Goal: Book appointment/travel/reservation

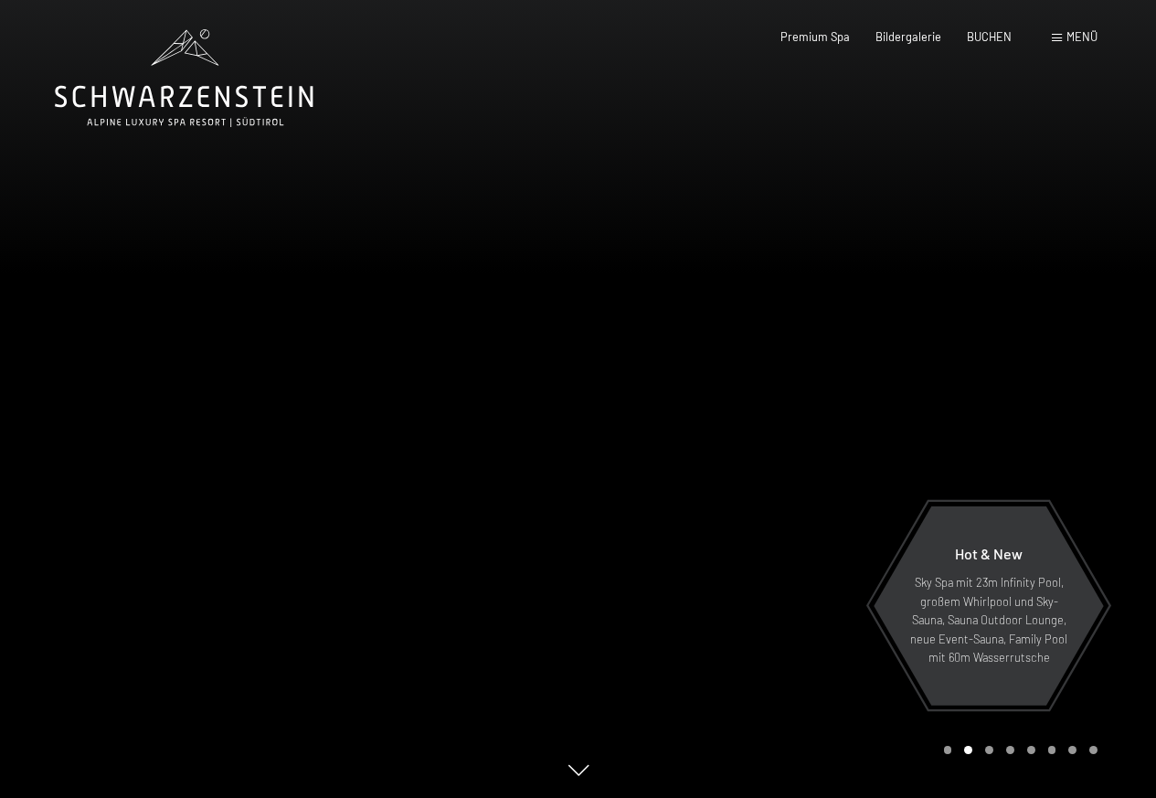
click at [1067, 36] on span "Menü" at bounding box center [1082, 36] width 31 height 15
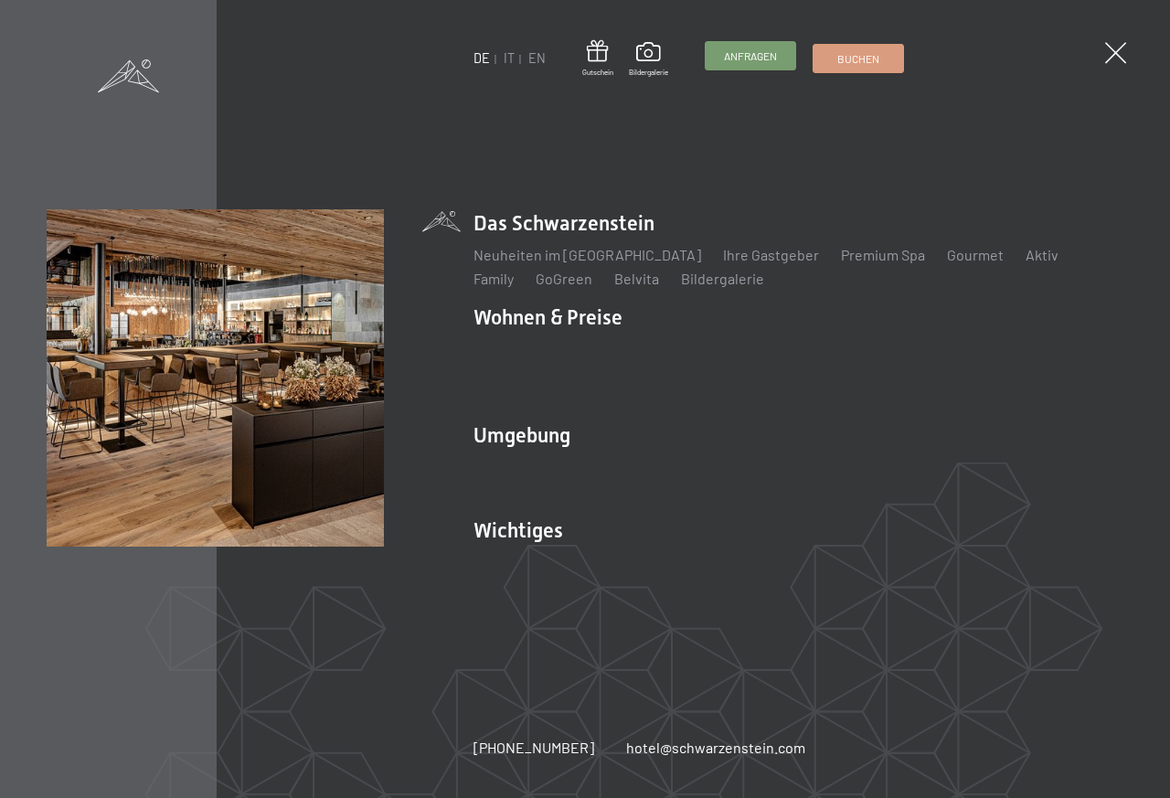
click at [756, 62] on span "Anfragen" at bounding box center [750, 56] width 53 height 16
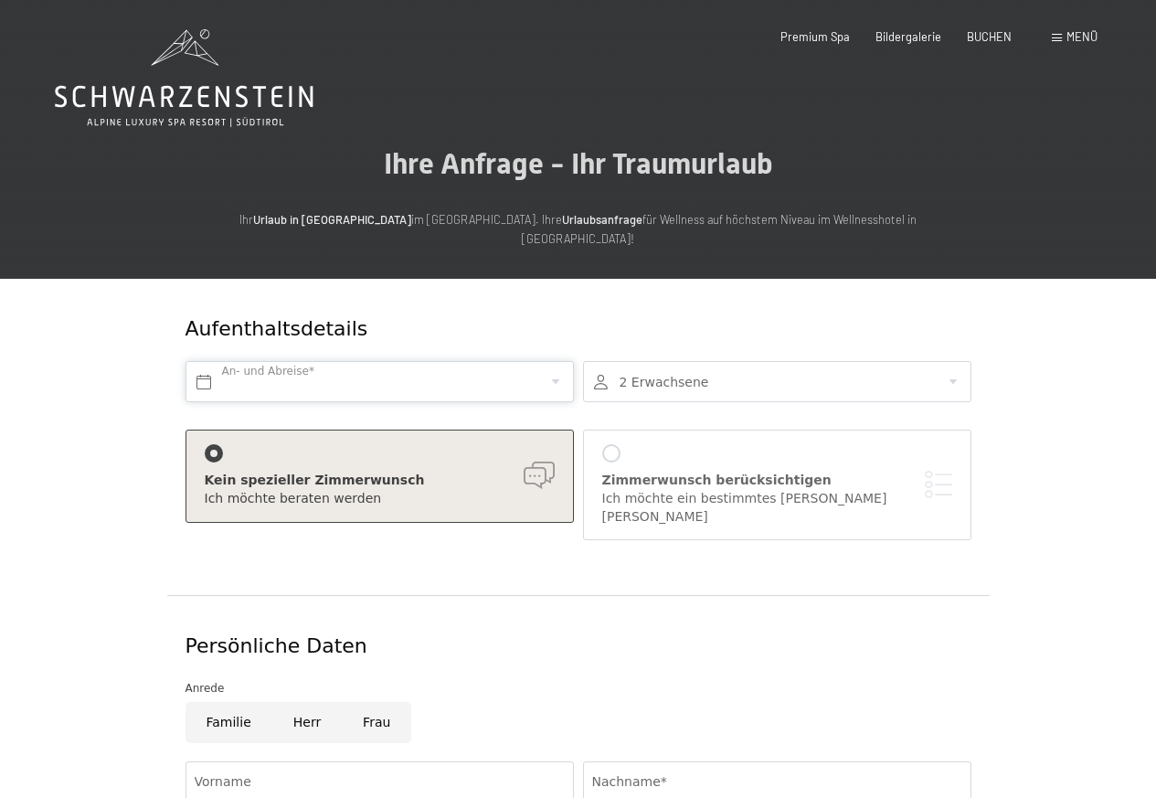
click at [325, 362] on input "text" at bounding box center [380, 381] width 389 height 41
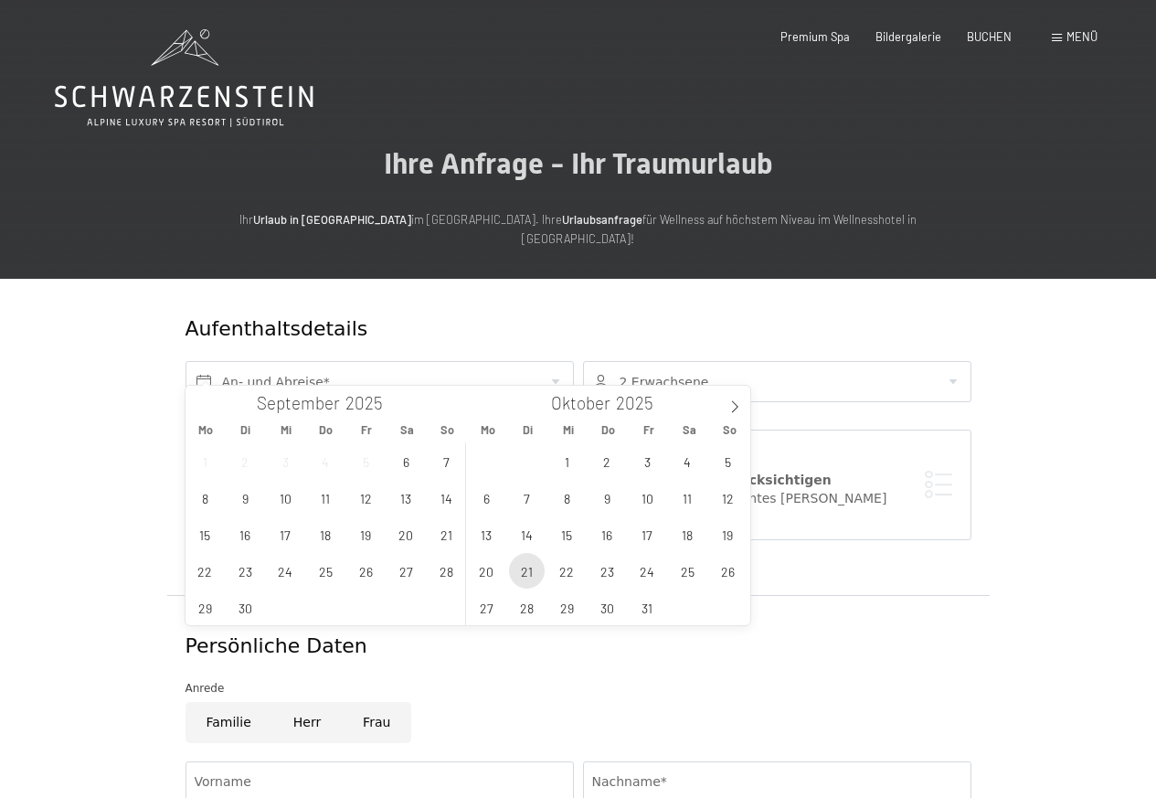
click at [519, 574] on span "21" at bounding box center [527, 571] width 36 height 36
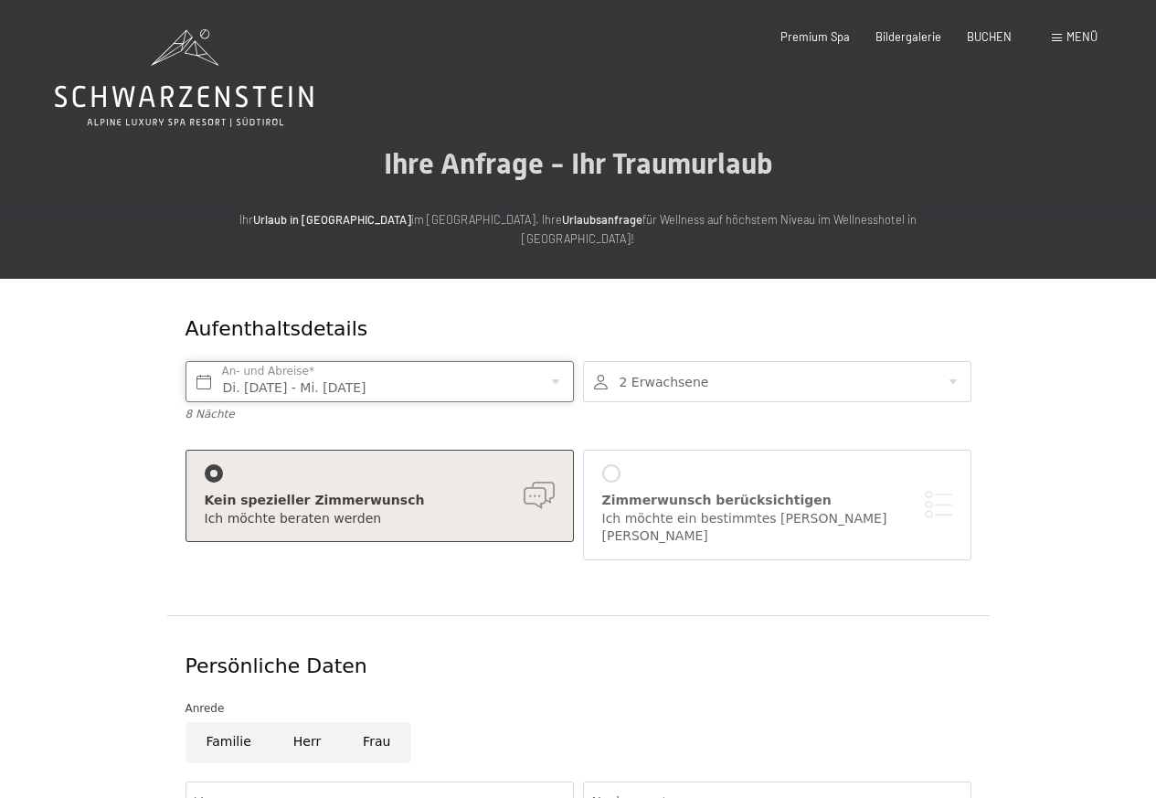
click at [313, 365] on input "Di. 21.10.2025 - Mi. 29.10.2025" at bounding box center [380, 381] width 389 height 41
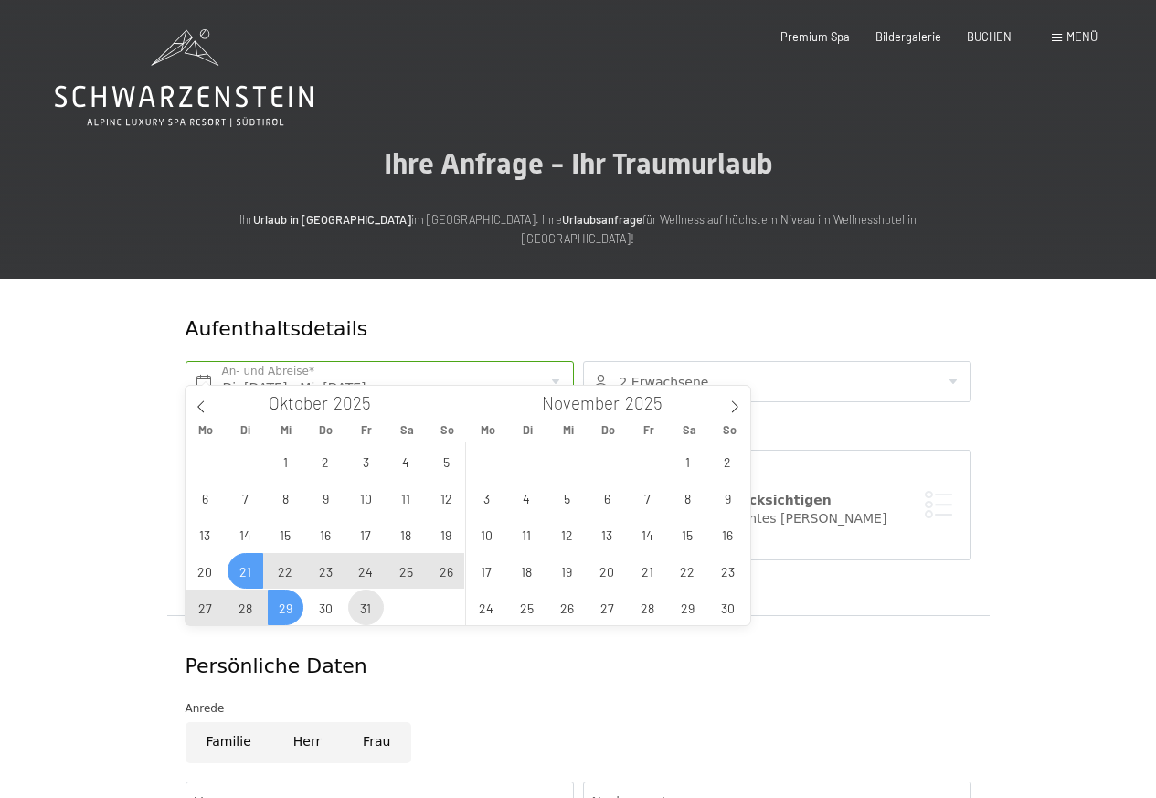
click at [353, 612] on span "31" at bounding box center [366, 608] width 36 height 36
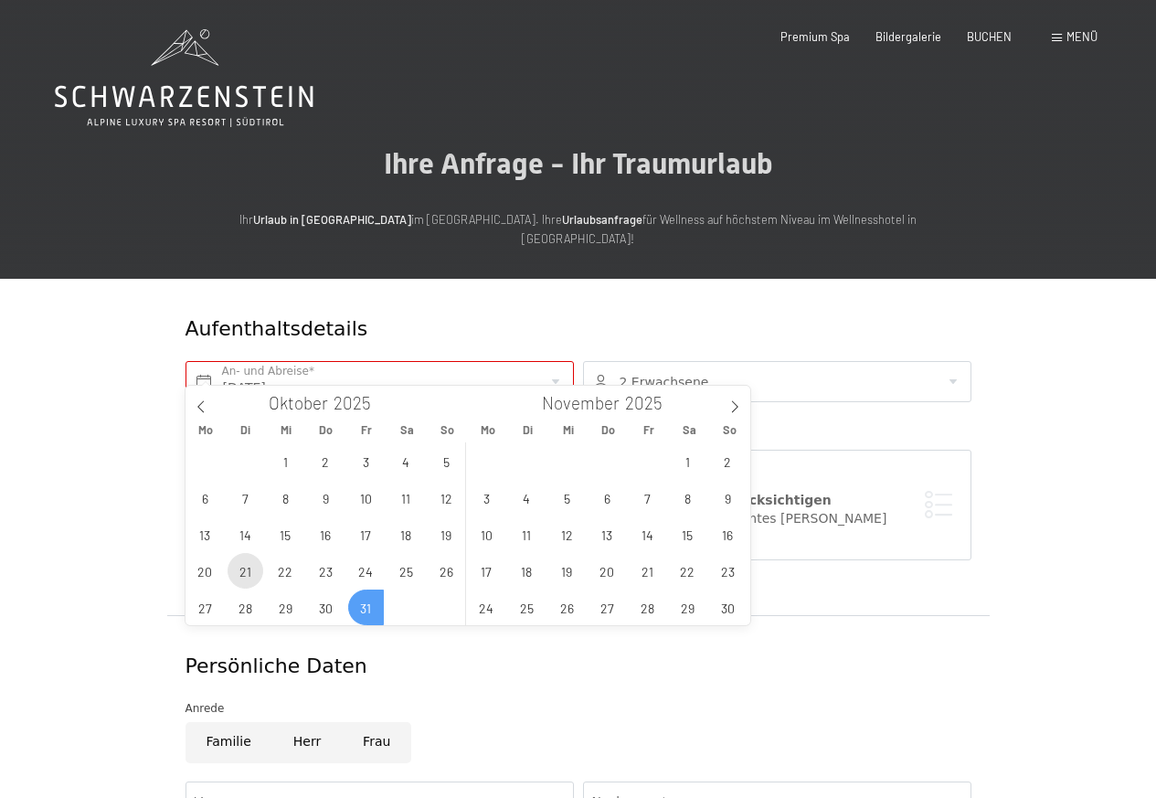
click at [247, 575] on span "21" at bounding box center [246, 571] width 36 height 36
click at [331, 644] on div "Persönliche Daten" at bounding box center [578, 667] width 795 height 47
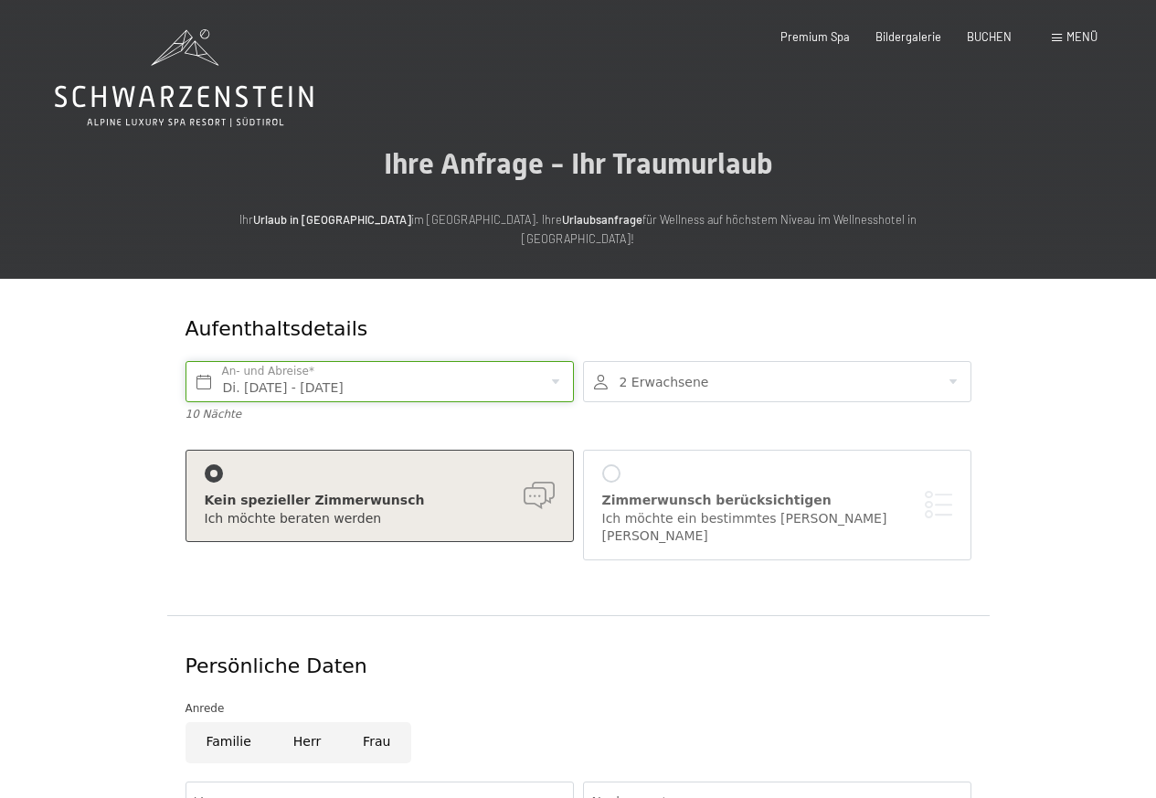
click at [283, 365] on input "Di. 21.10.2025 - Fr. 31.10.2025" at bounding box center [380, 381] width 389 height 41
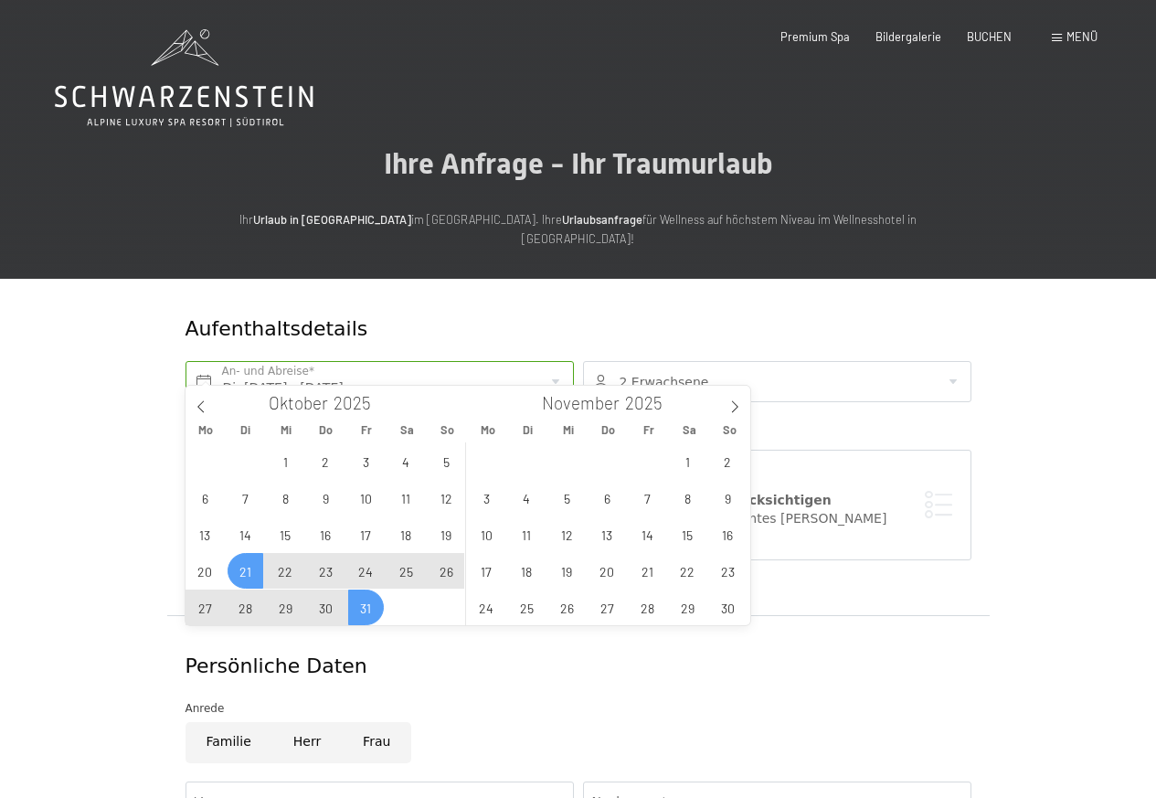
click at [207, 613] on span "27" at bounding box center [205, 608] width 36 height 36
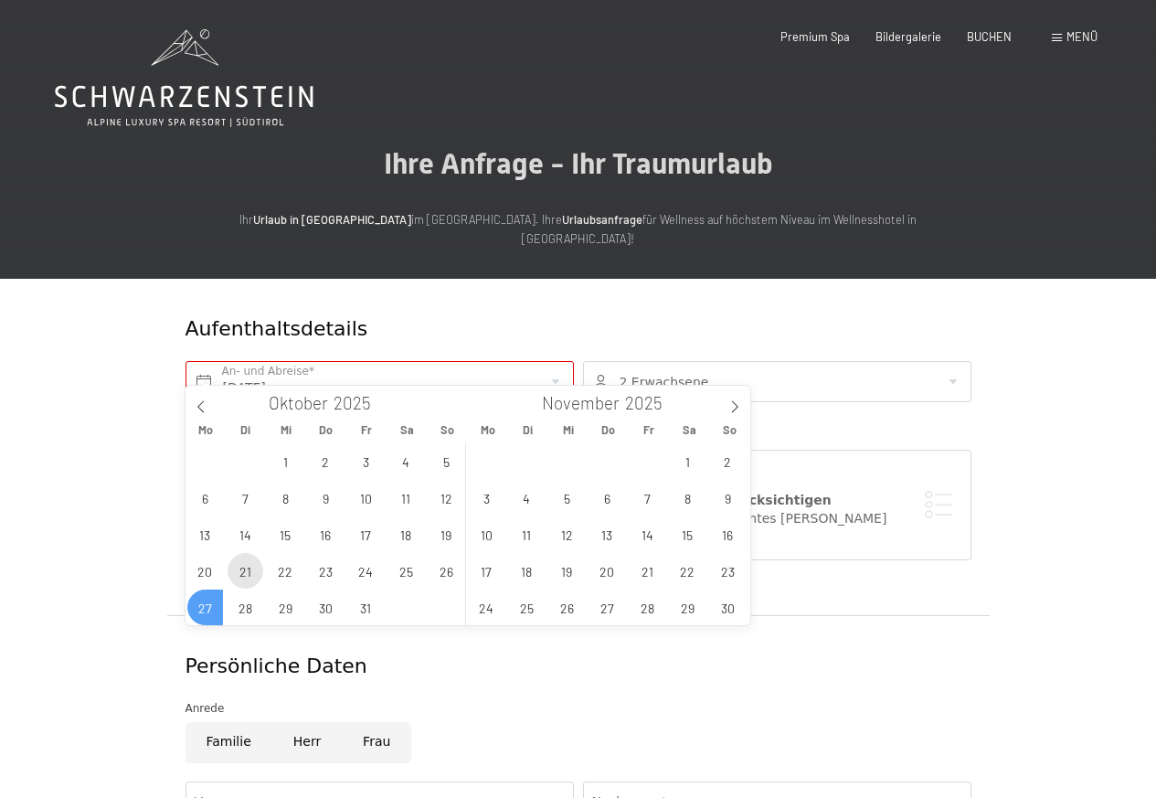
click at [243, 574] on span "21" at bounding box center [246, 571] width 36 height 36
click at [244, 644] on div "Persönliche Daten" at bounding box center [578, 667] width 795 height 47
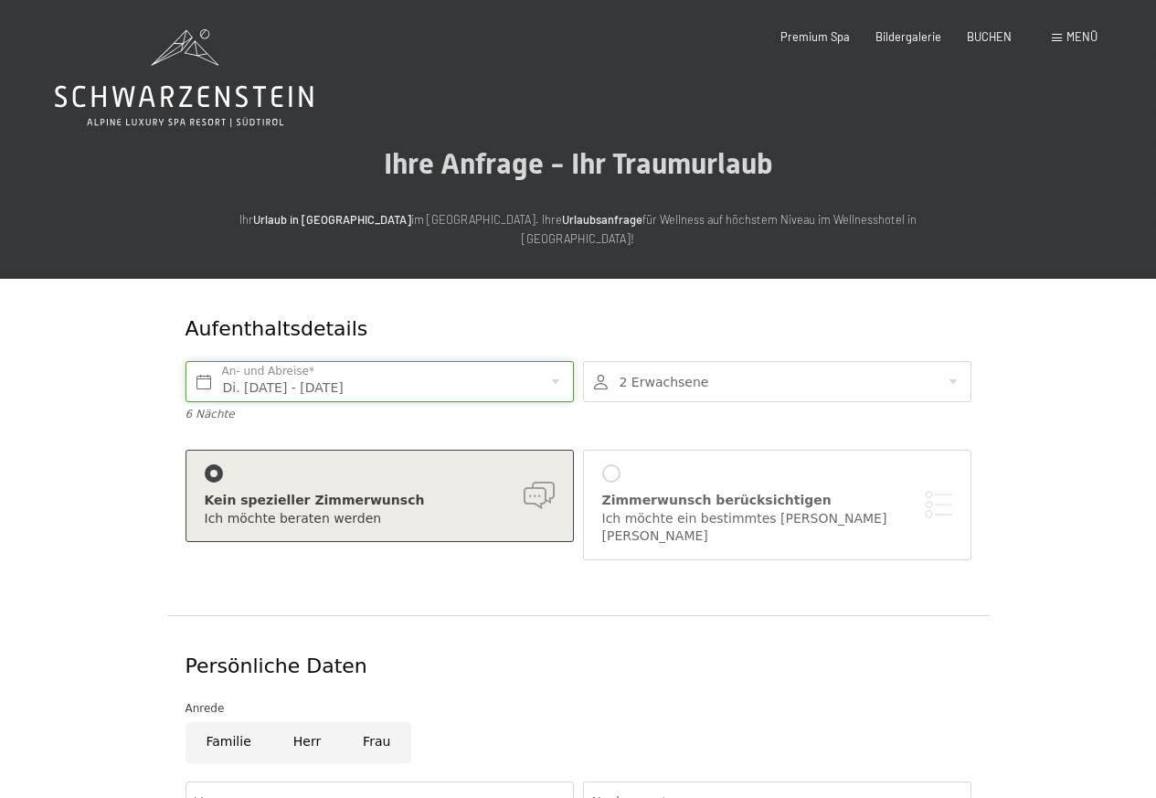
click at [313, 365] on input "Di. 21.10.2025 - Mo. 27.10.2025" at bounding box center [380, 381] width 389 height 41
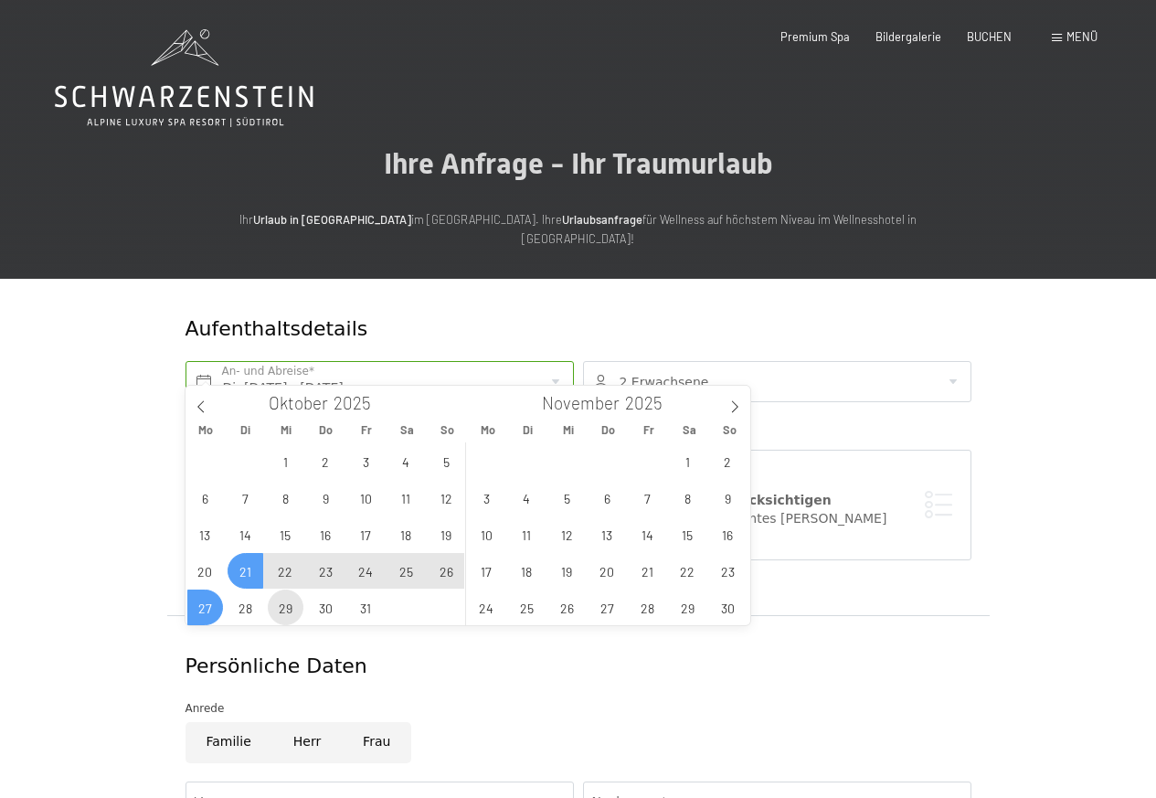
click at [280, 613] on span "29" at bounding box center [286, 608] width 36 height 36
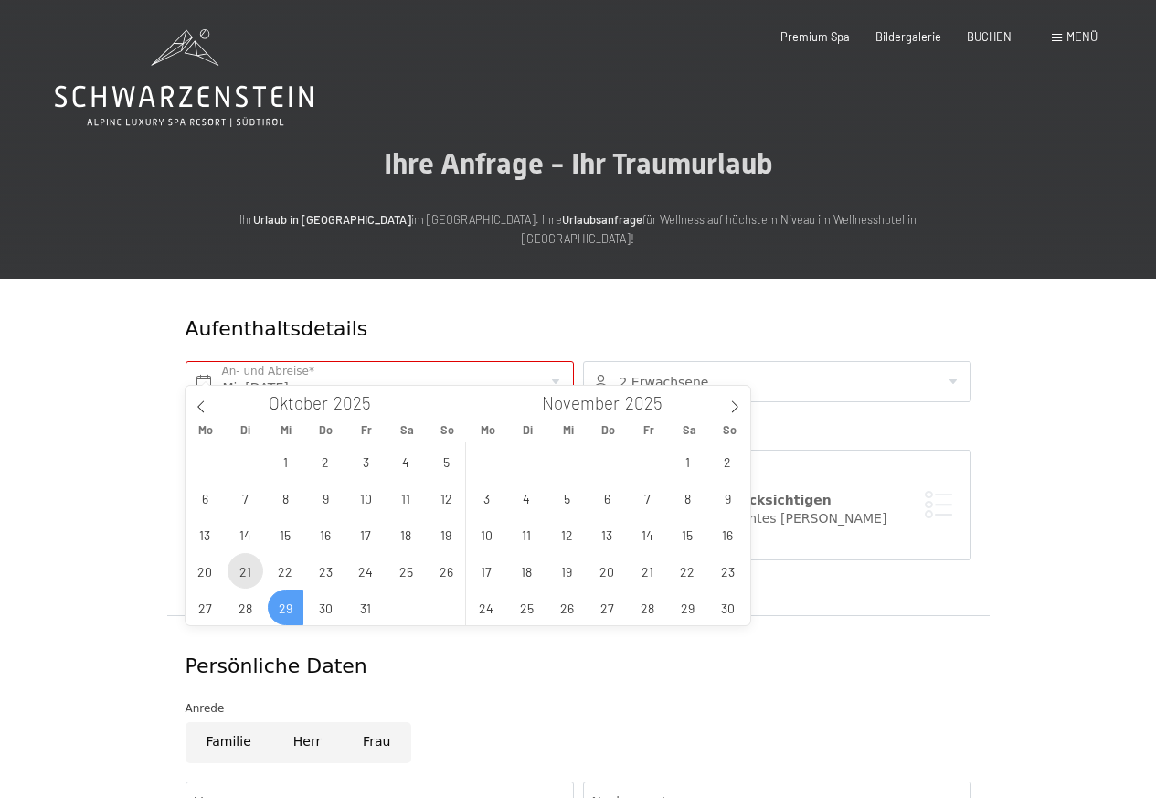
click at [238, 575] on span "21" at bounding box center [246, 571] width 36 height 36
click at [280, 644] on div "Persönliche Daten" at bounding box center [578, 667] width 795 height 47
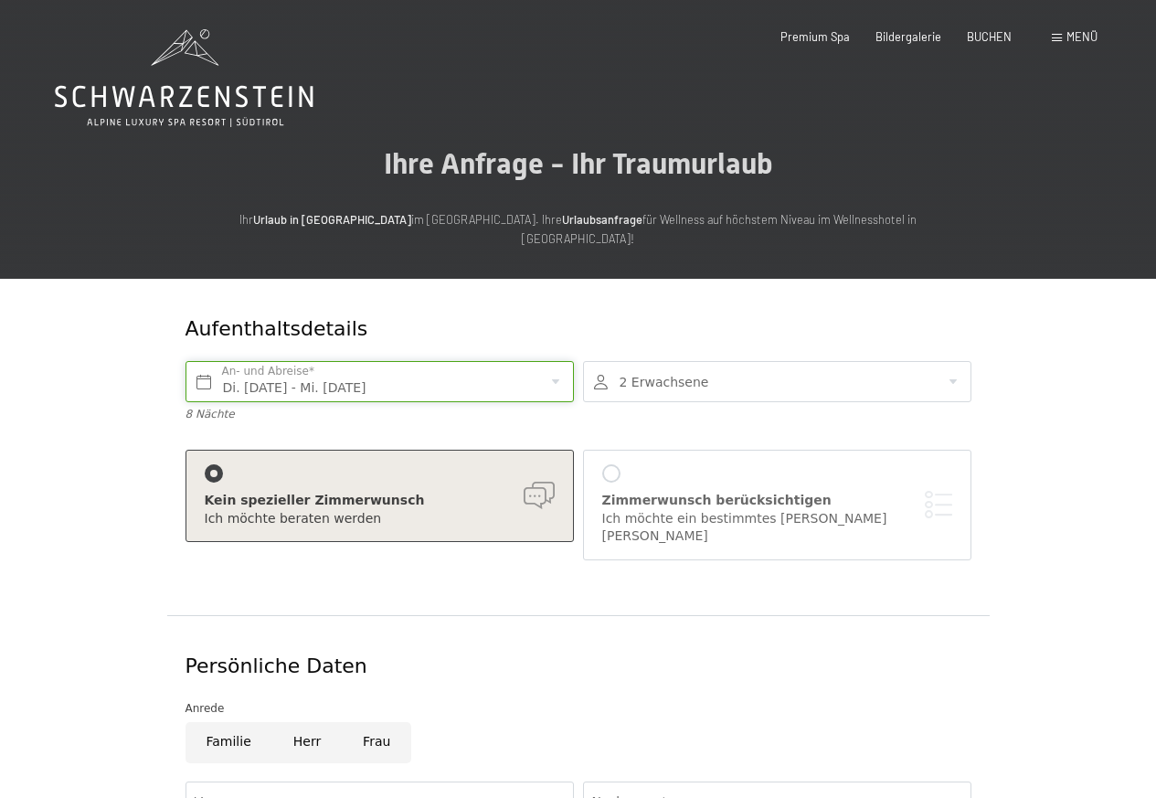
click at [313, 365] on input "Di. 21.10.2025 - Mi. 29.10.2025" at bounding box center [380, 381] width 389 height 41
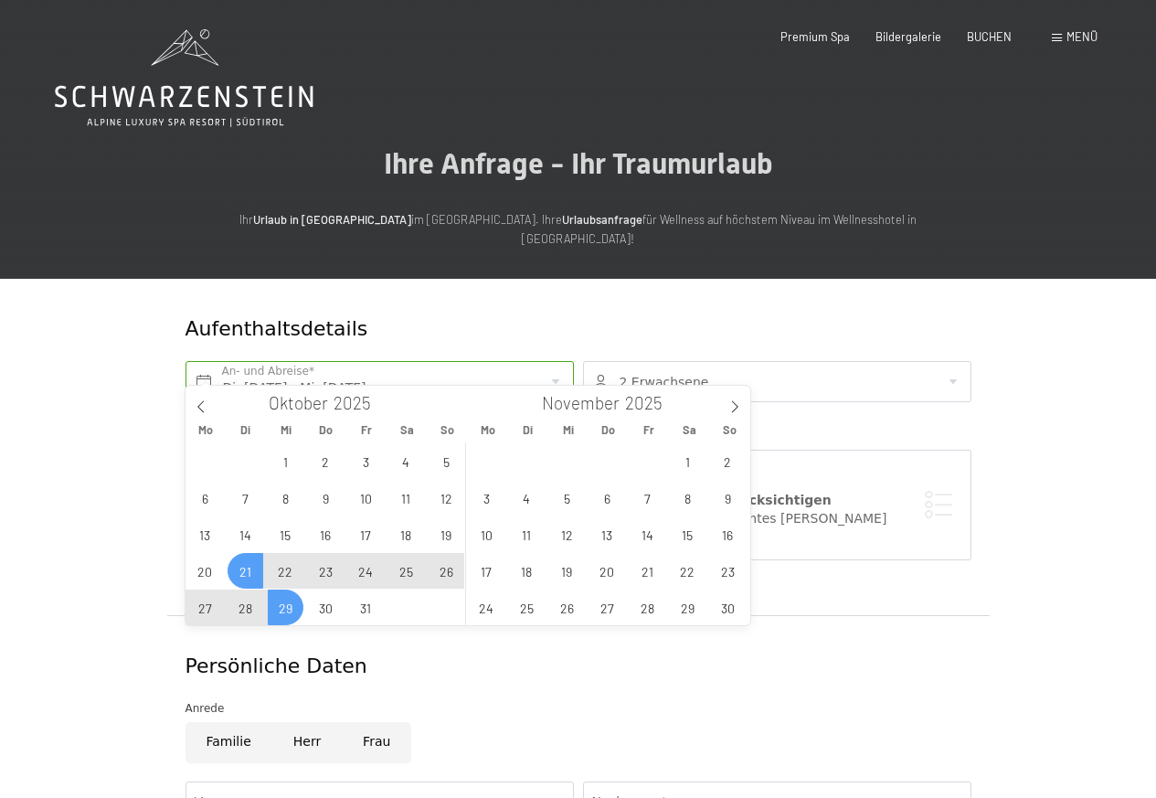
click at [243, 613] on span "28" at bounding box center [246, 608] width 36 height 36
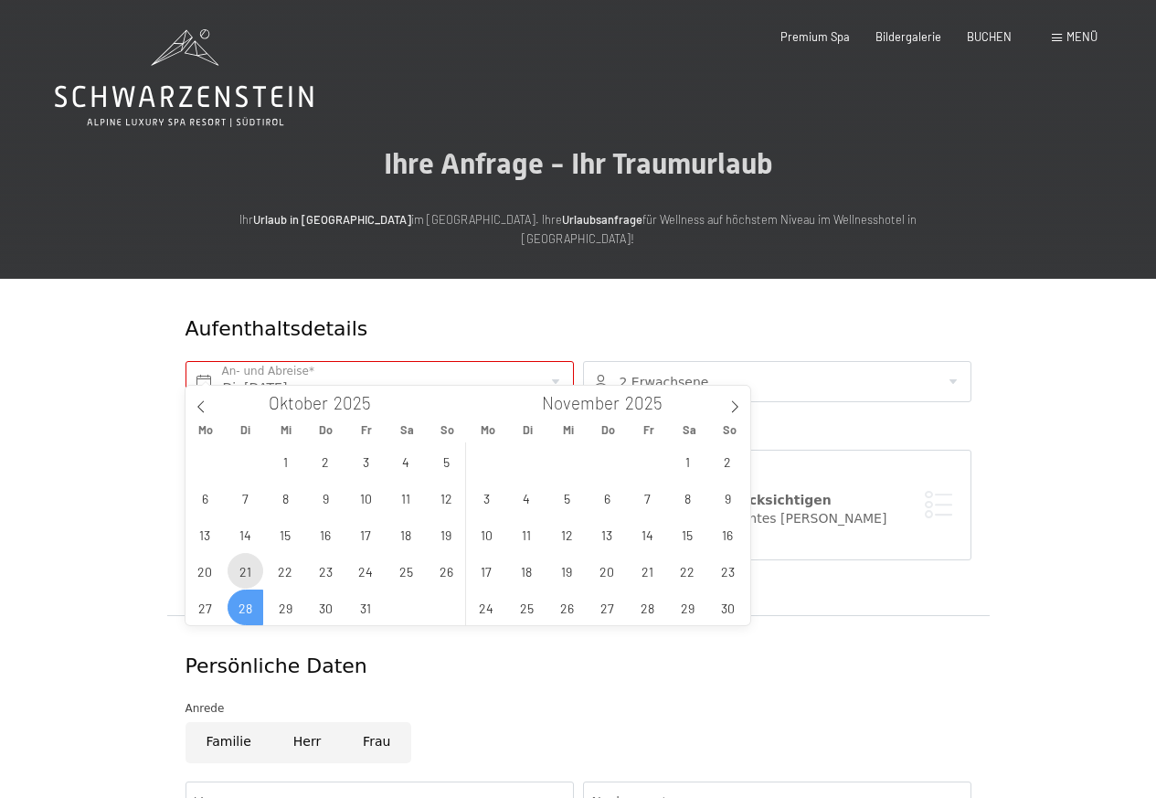
click at [243, 575] on span "21" at bounding box center [246, 571] width 36 height 36
type input "Di. 21.10.2025 - Di. 28.10.2025"
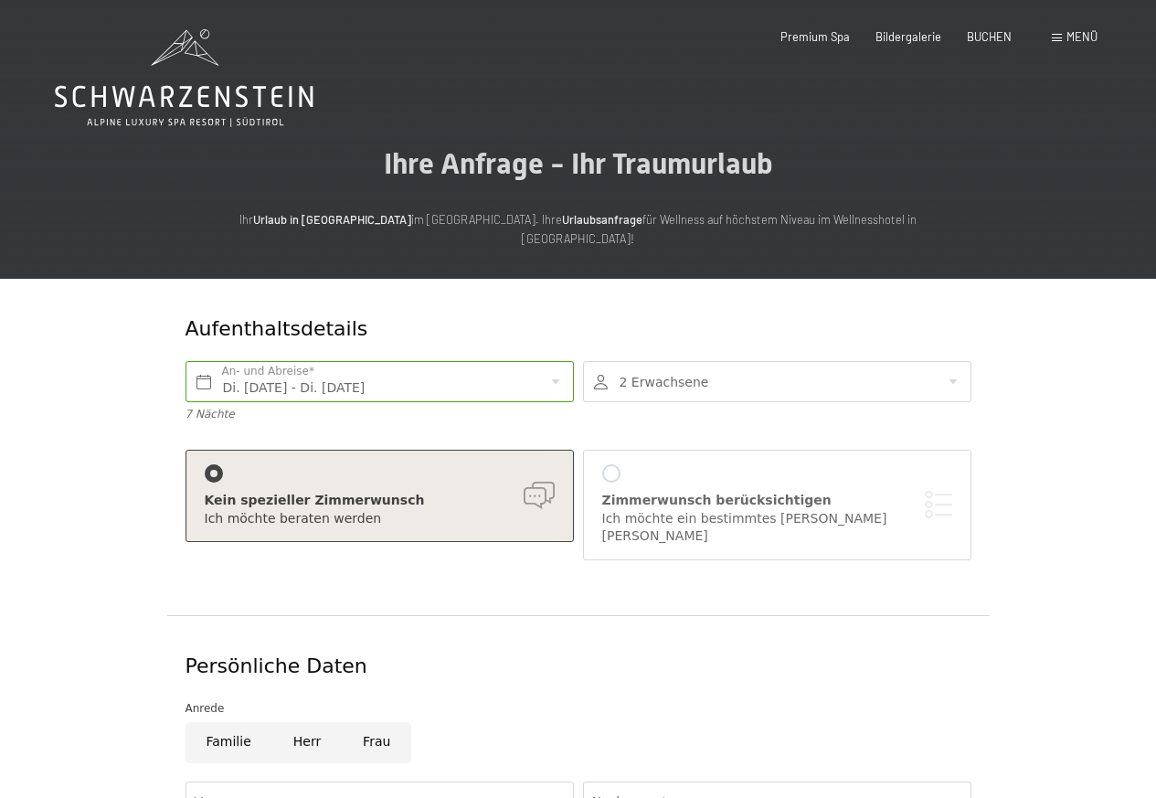
click at [706, 361] on div at bounding box center [777, 381] width 389 height 41
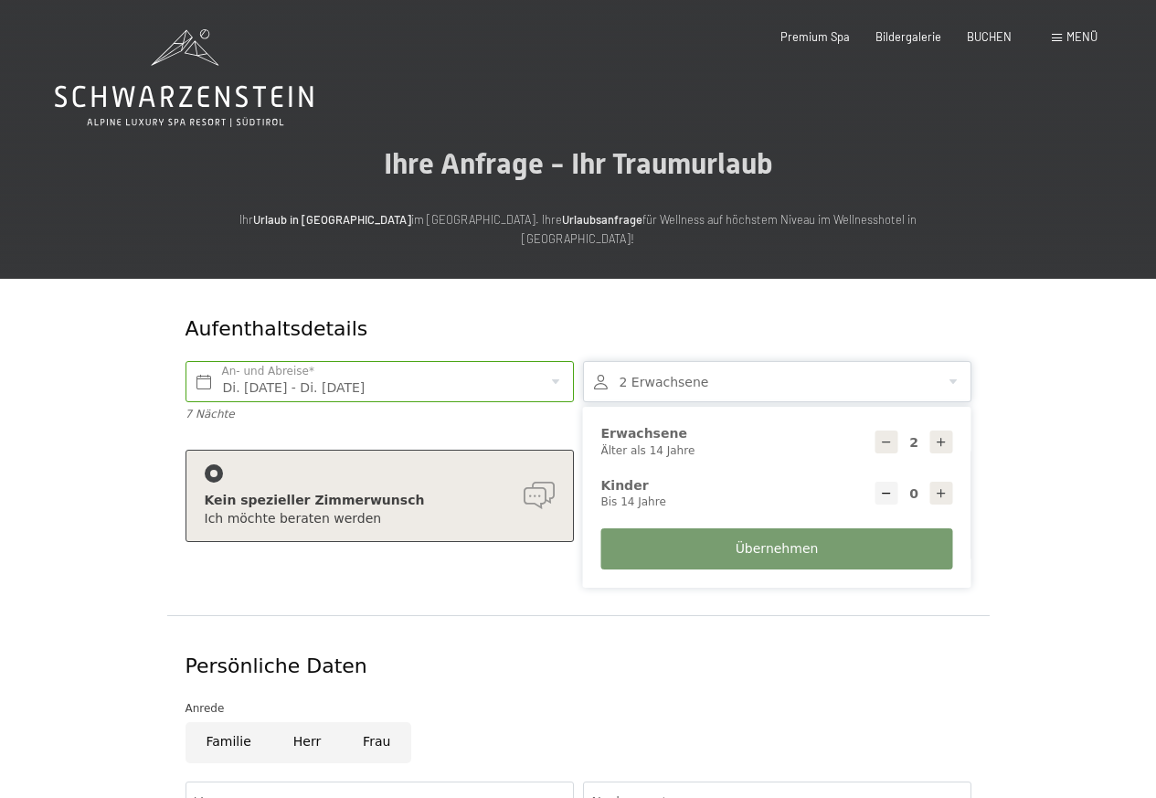
click at [917, 477] on div "0 Kinder Bis 14 Jahre" at bounding box center [778, 493] width 352 height 33
click at [948, 482] on div at bounding box center [942, 493] width 23 height 23
type input "1"
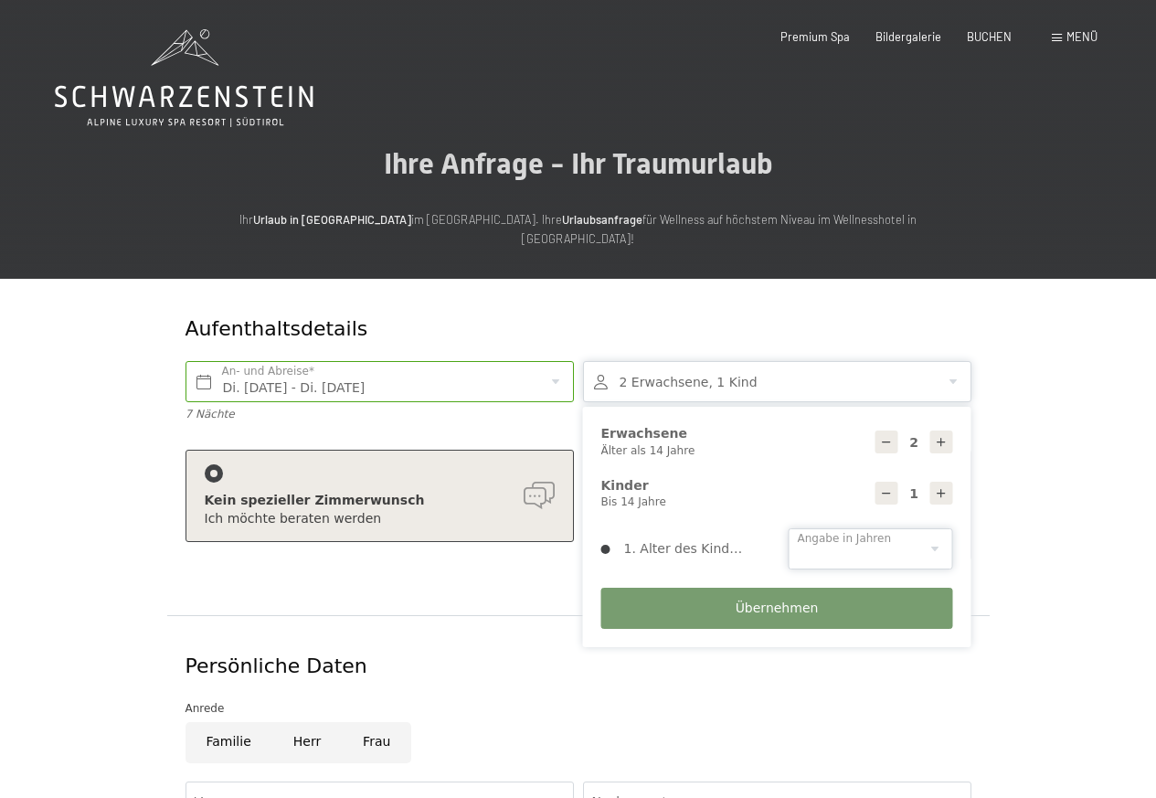
click at [825, 528] on select "0 1 2 3 4 5 6 7 8 9 10 11 12 13 14" at bounding box center [871, 548] width 165 height 41
select select "5"
click at [789, 528] on select "0 1 2 3 4 5 6 7 8 9 10 11 12 13 14" at bounding box center [871, 548] width 165 height 41
click at [786, 603] on button "Übernehmen" at bounding box center [778, 608] width 352 height 41
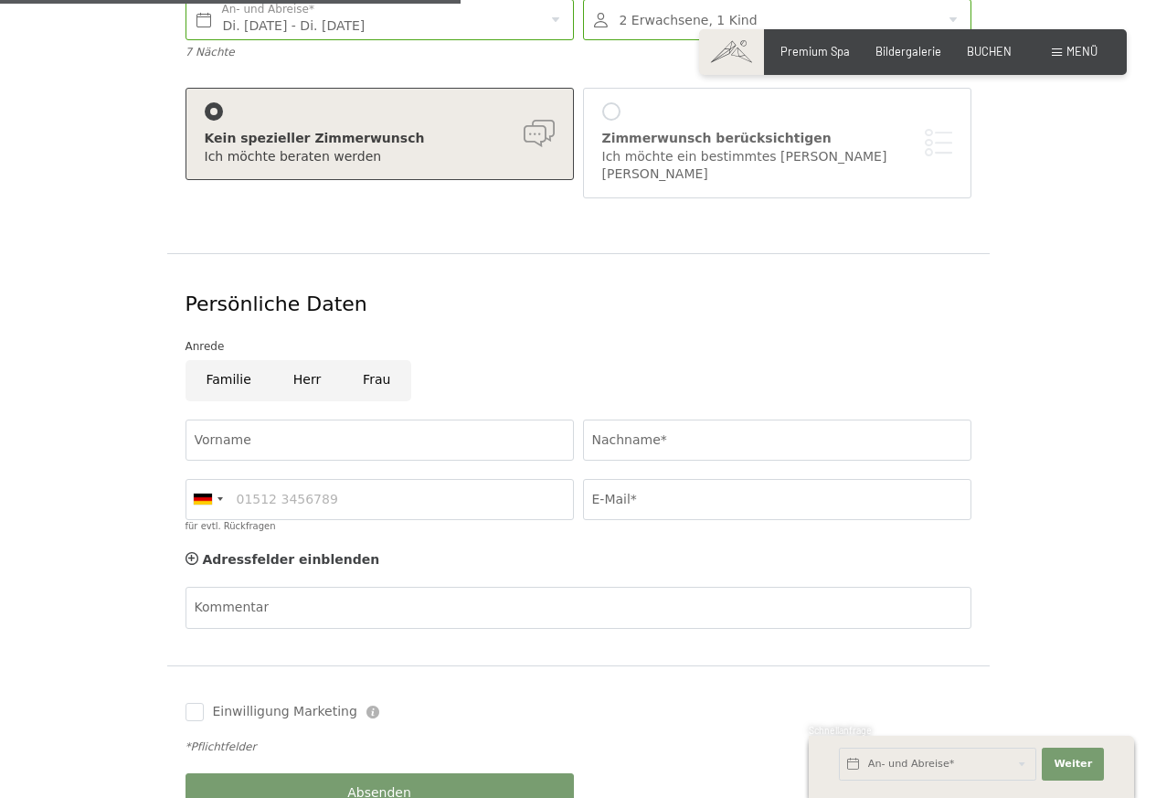
scroll to position [658, 0]
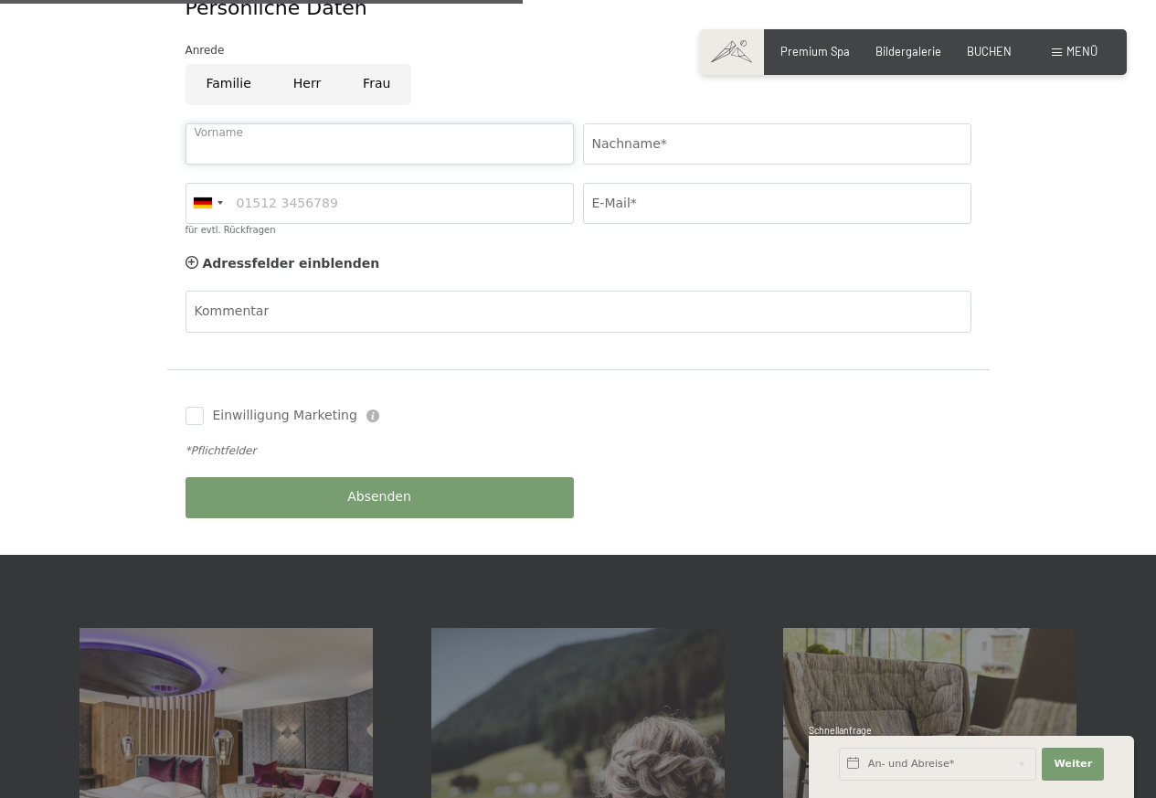
click at [199, 123] on input "Vorname" at bounding box center [380, 143] width 389 height 41
type input "Test"
type input "Brandnamic"
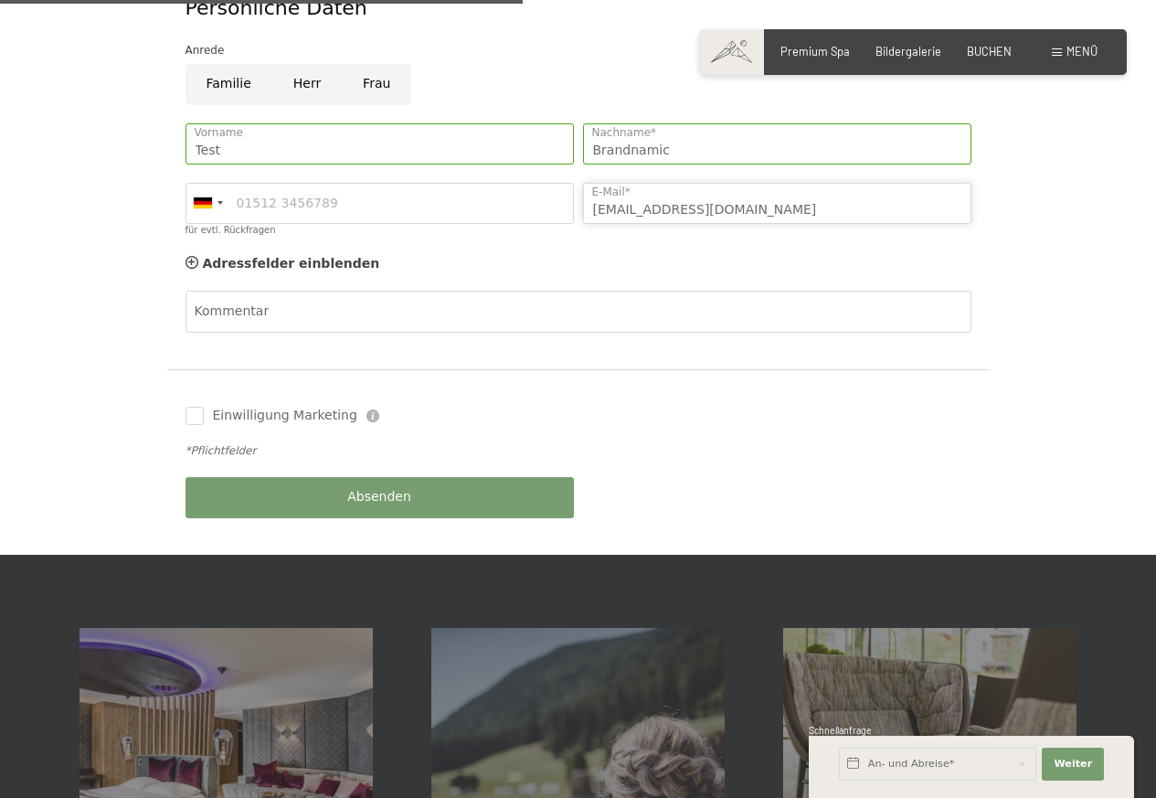
click at [665, 183] on input "test@brandnamic.com" at bounding box center [777, 203] width 389 height 41
type input "test@test.com"
type input "Test"
click at [984, 44] on div "Buchen Anfragen Premium Spa Bildergalerie BUCHEN Menü DE IT EN Gutschein Bilder…" at bounding box center [913, 52] width 369 height 16
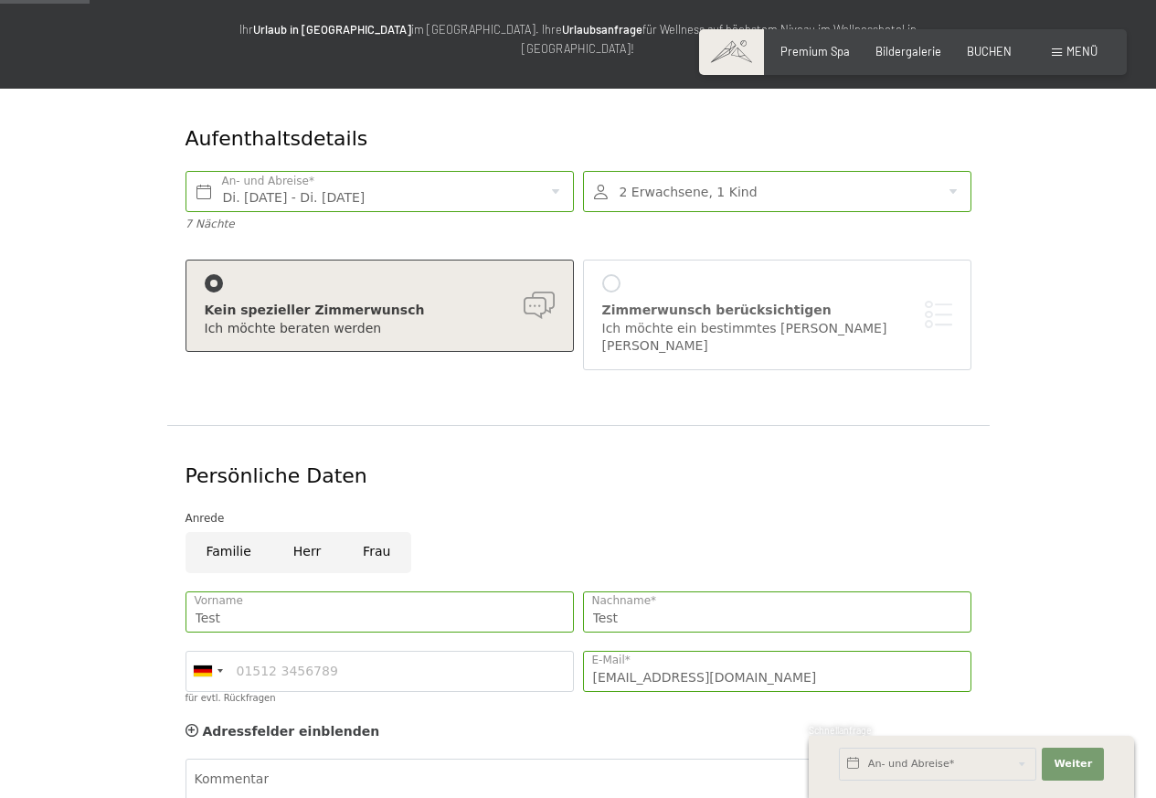
scroll to position [110, 0]
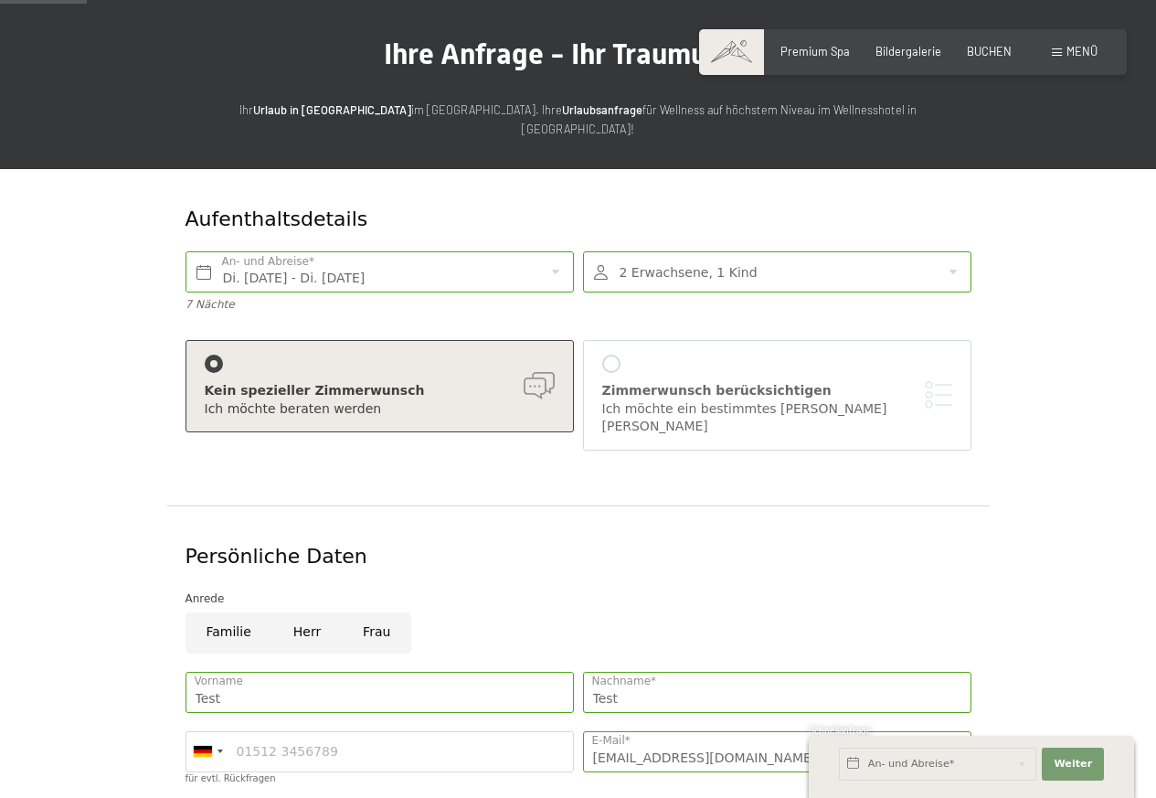
click at [706, 209] on div "Aufenthaltsdetails" at bounding box center [513, 220] width 654 height 28
click at [844, 254] on div at bounding box center [777, 271] width 389 height 41
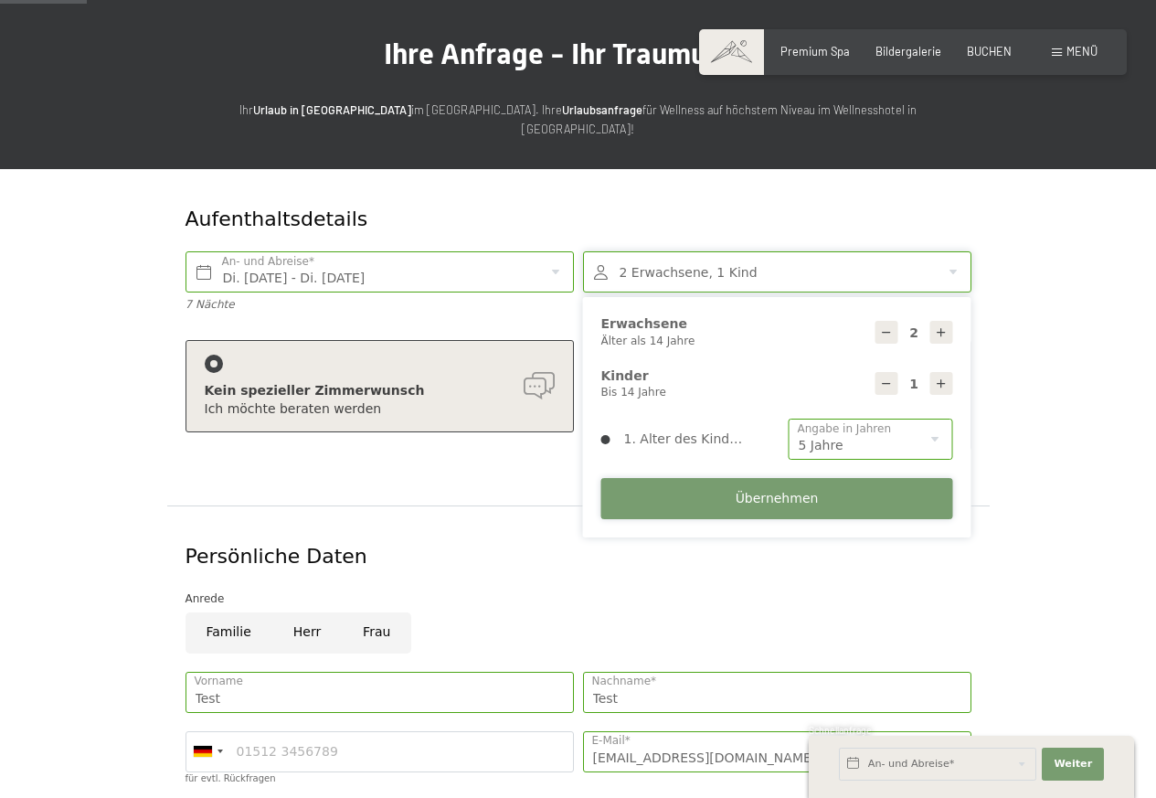
click at [786, 490] on span "Übernehmen" at bounding box center [777, 499] width 83 height 18
